Goal: Information Seeking & Learning: Understand process/instructions

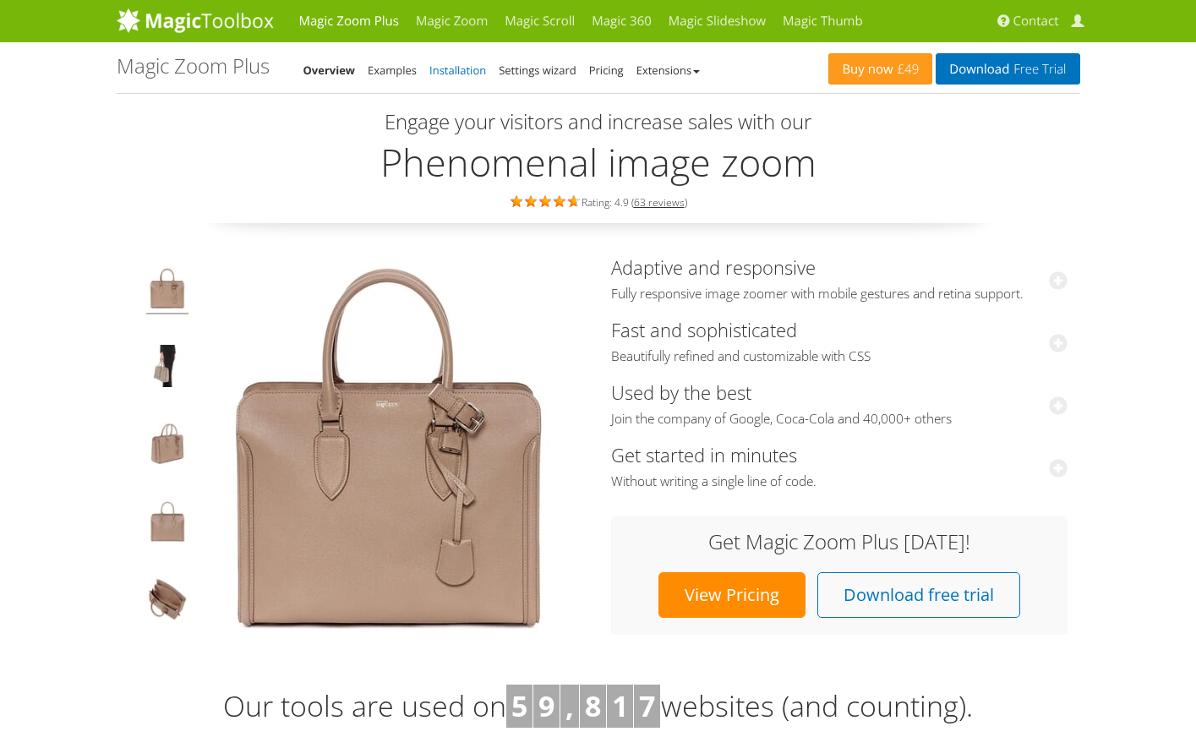
click at [468, 73] on link "Installation" at bounding box center [457, 70] width 57 height 15
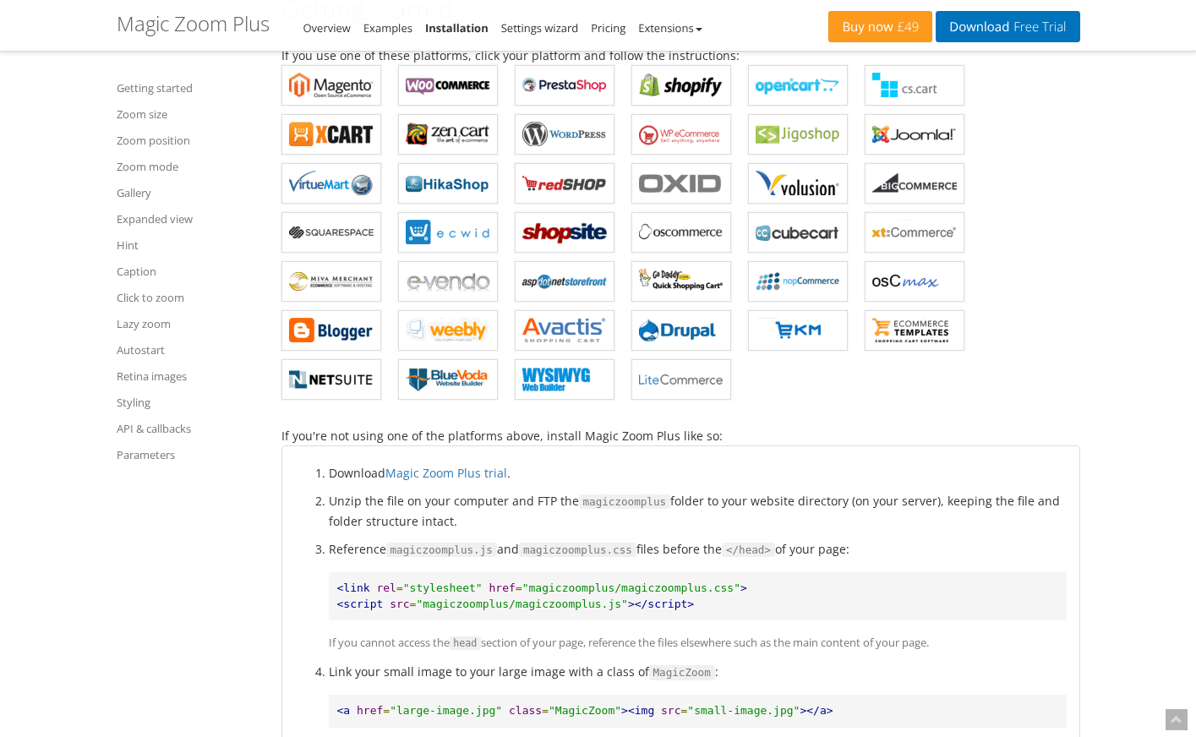
scroll to position [704, 0]
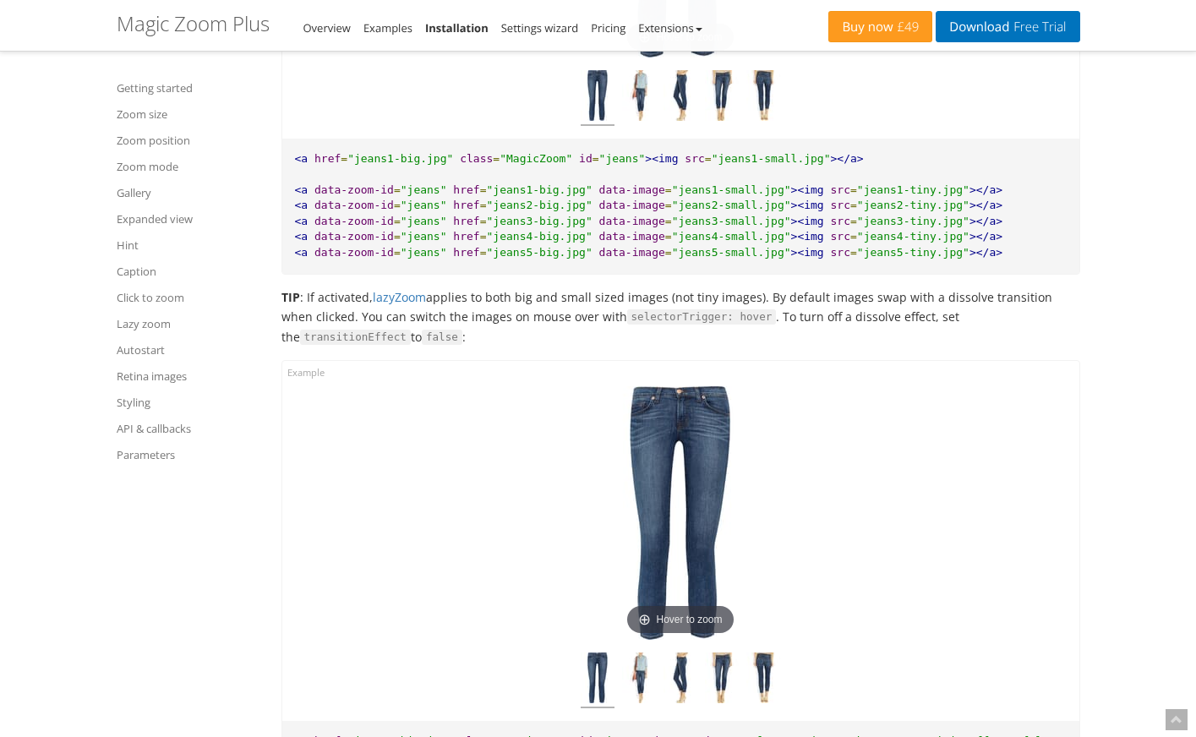
scroll to position [6621, 0]
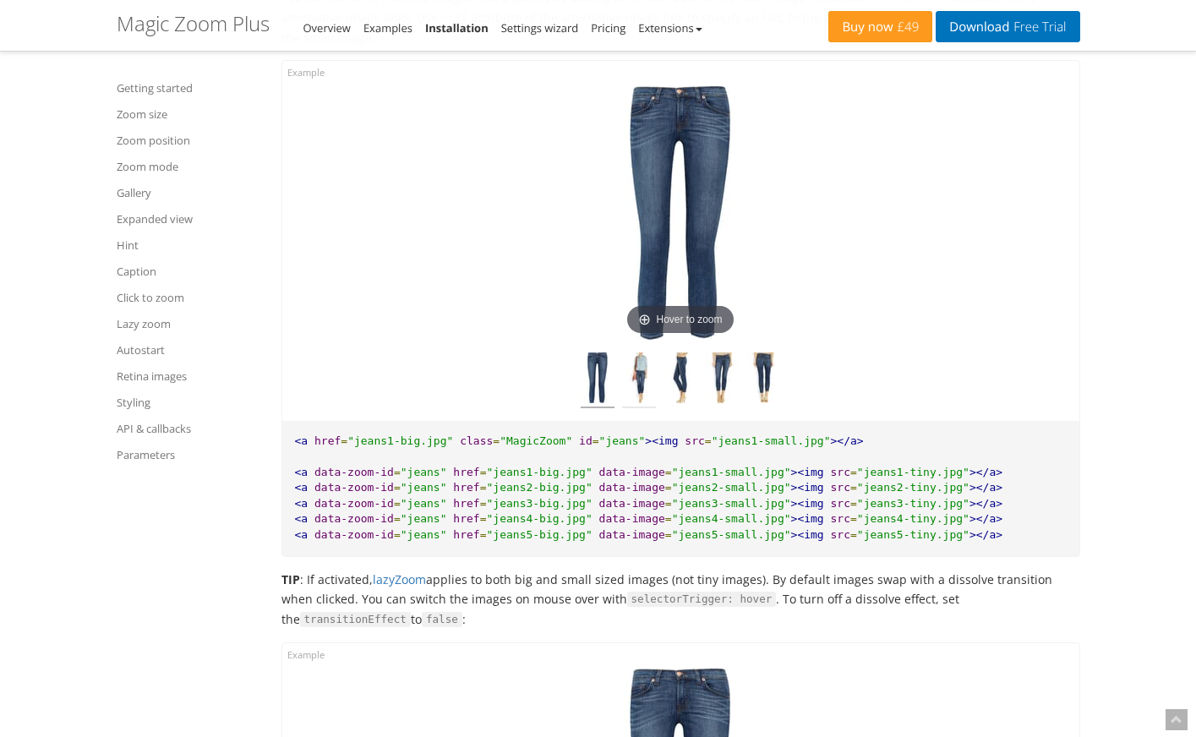
click at [637, 388] on img at bounding box center [639, 380] width 34 height 56
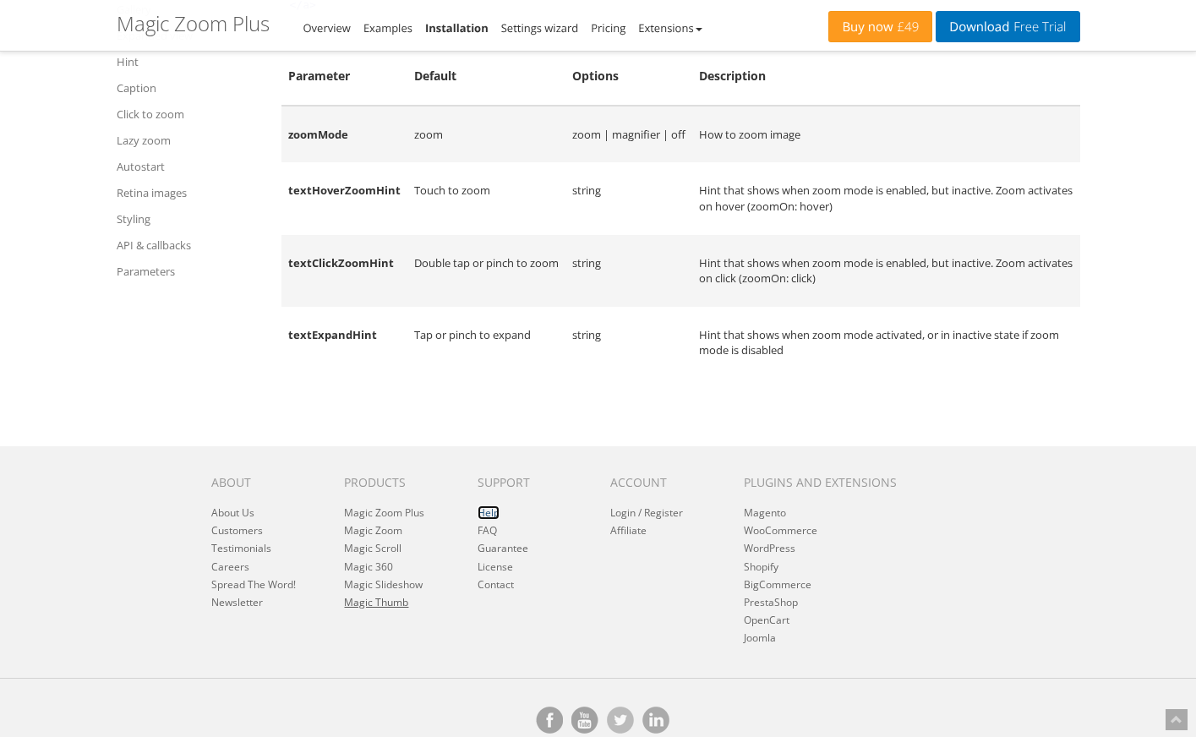
scroll to position [21852, 0]
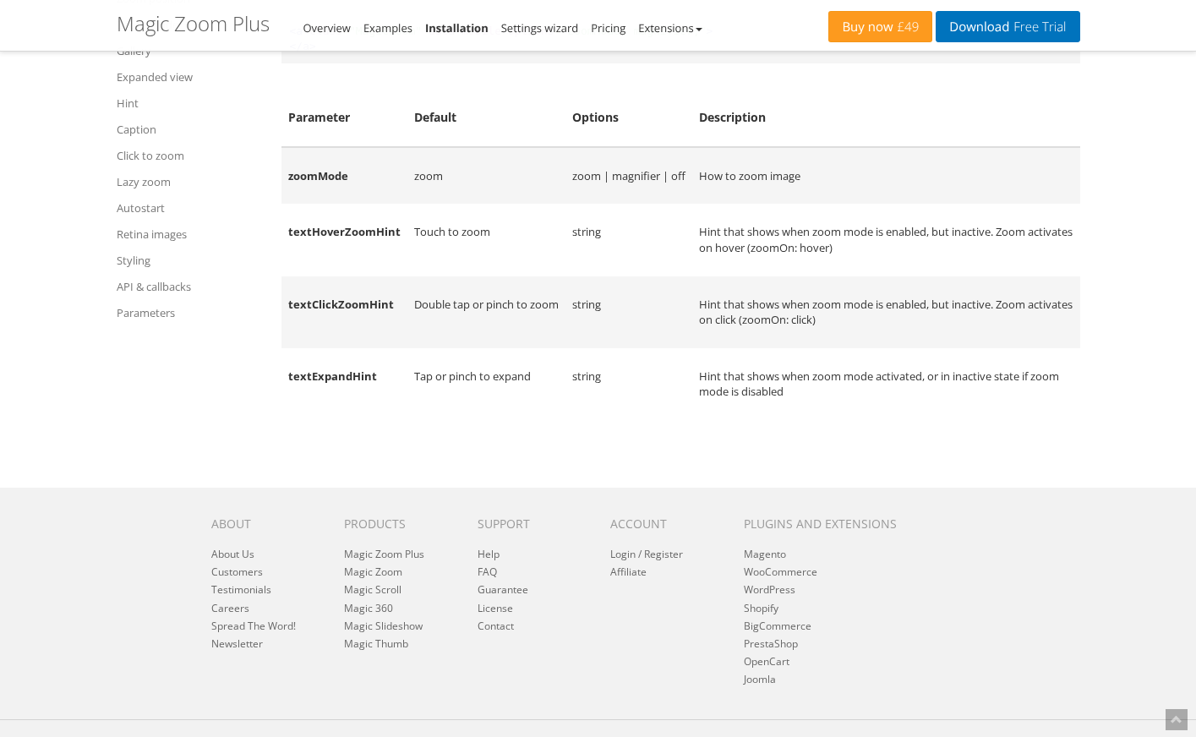
click at [415, 420] on td "Tap or pinch to expand" at bounding box center [486, 384] width 158 height 72
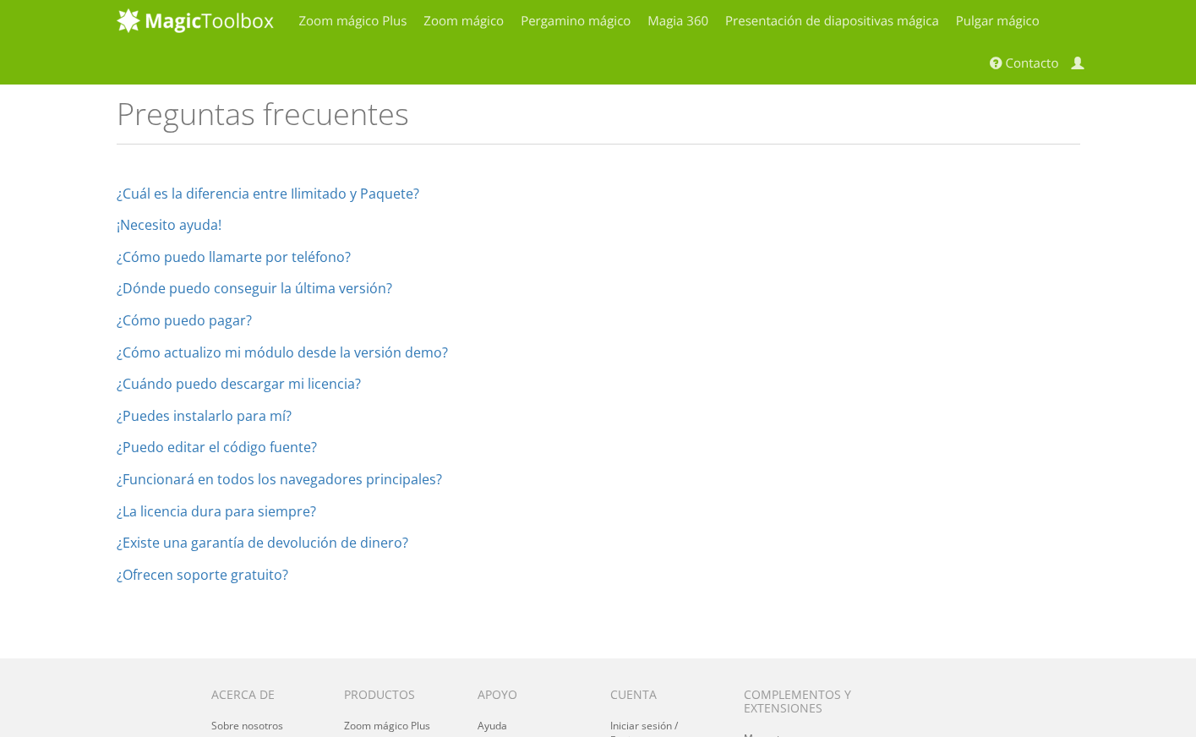
click at [628, 440] on ol "¿Cuál es la diferencia entre Ilimitado y Paquete? Puedes usar una licencia ilim…" at bounding box center [599, 385] width 964 height 396
